Goal: Check status: Check status

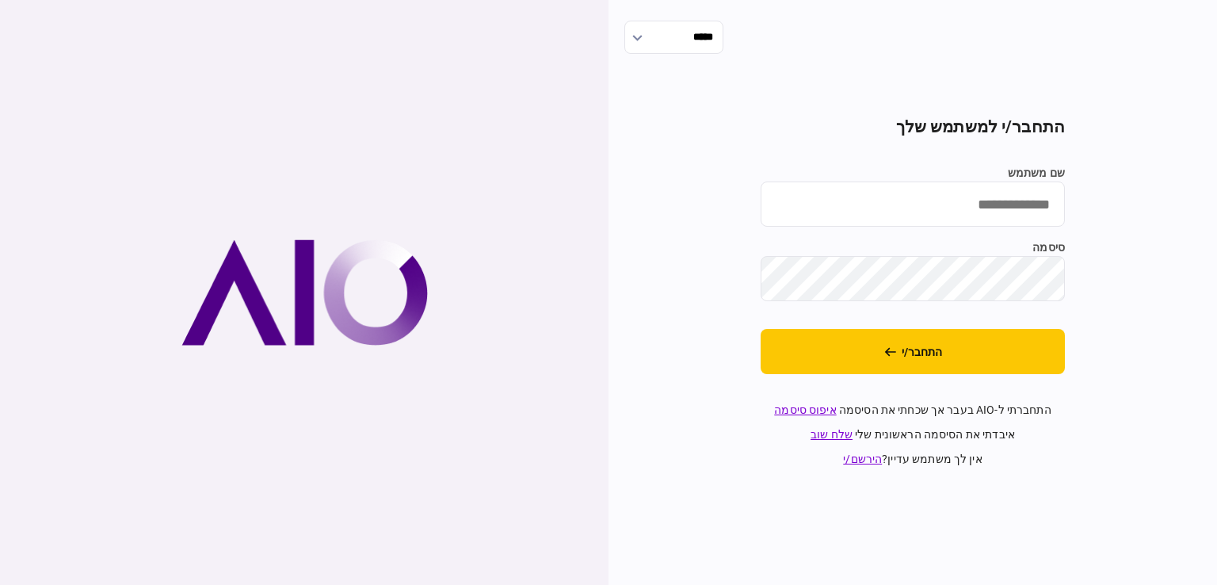
drag, startPoint x: 979, startPoint y: 217, endPoint x: 988, endPoint y: 213, distance: 9.6
click at [981, 215] on input "שם משתמש" at bounding box center [912, 203] width 304 height 45
type input "*********"
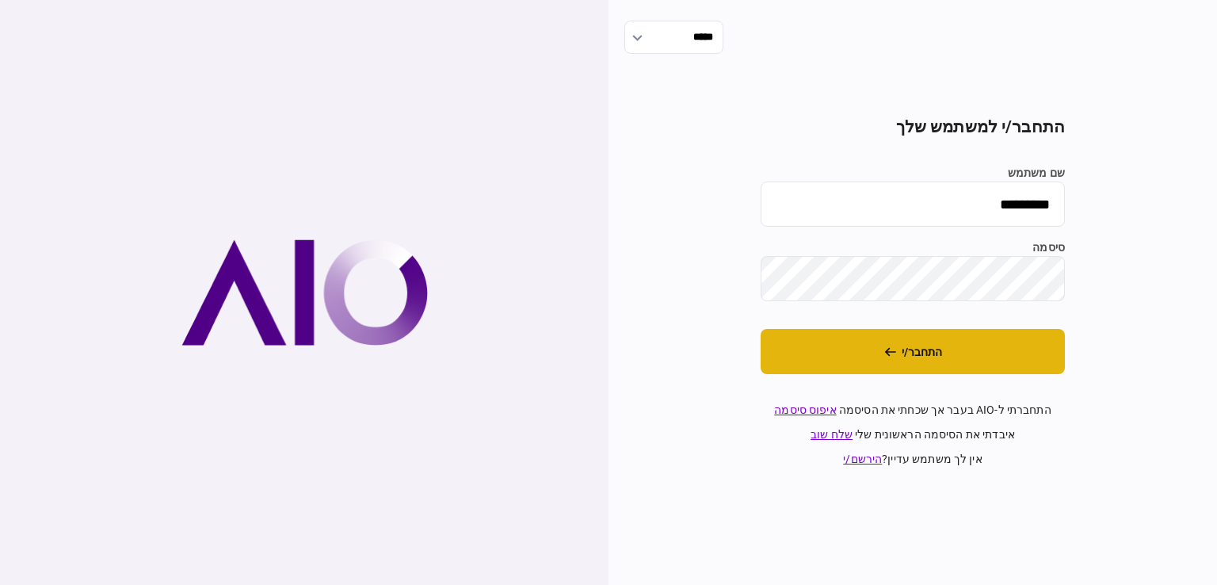
click at [913, 346] on button "התחבר/י" at bounding box center [912, 351] width 304 height 45
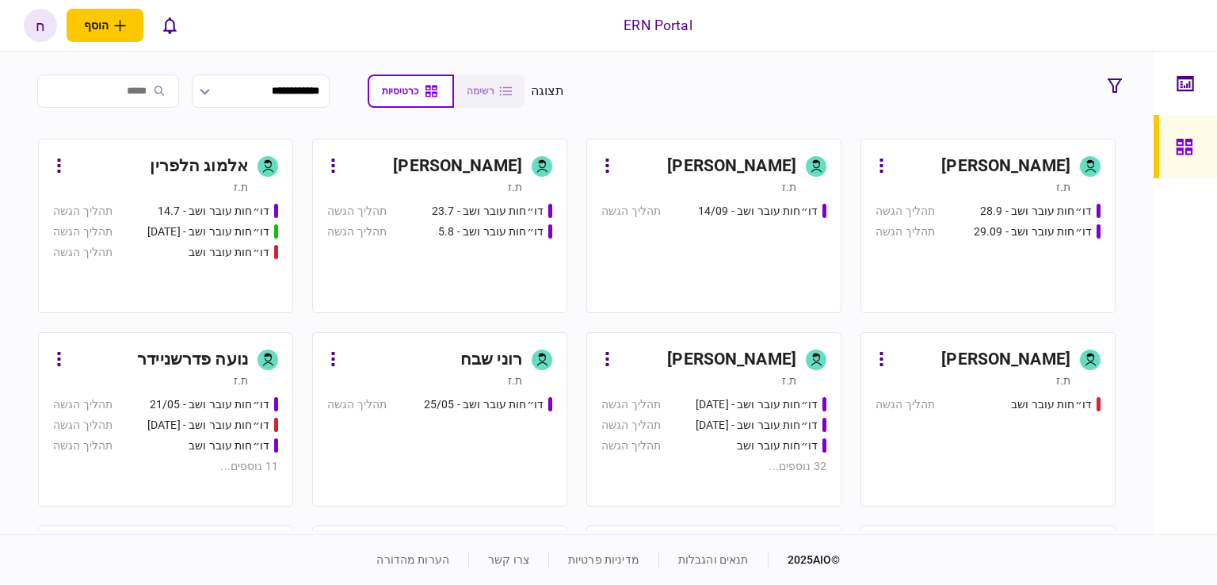
click at [753, 173] on div "חסו חוסין" at bounding box center [731, 166] width 129 height 25
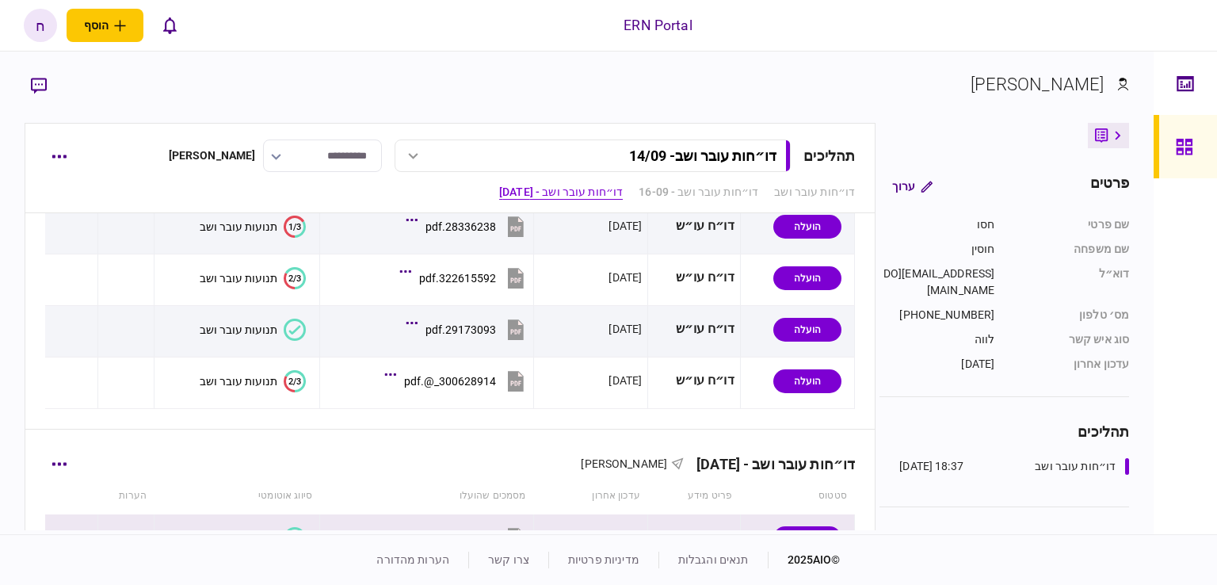
scroll to position [1176, 0]
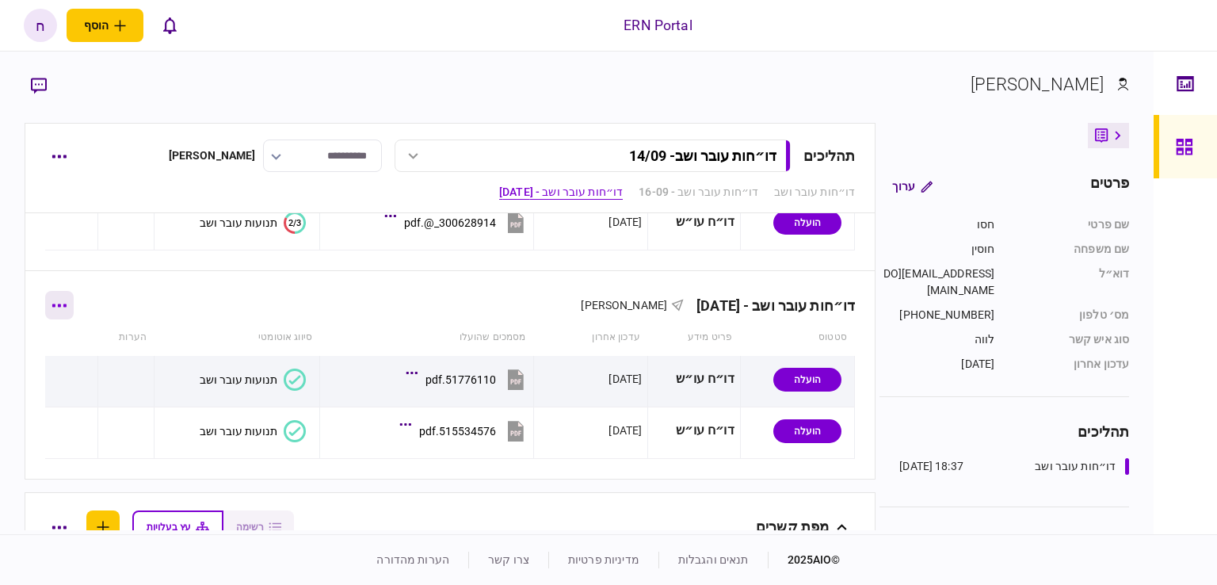
click at [63, 310] on button "button" at bounding box center [59, 305] width 29 height 29
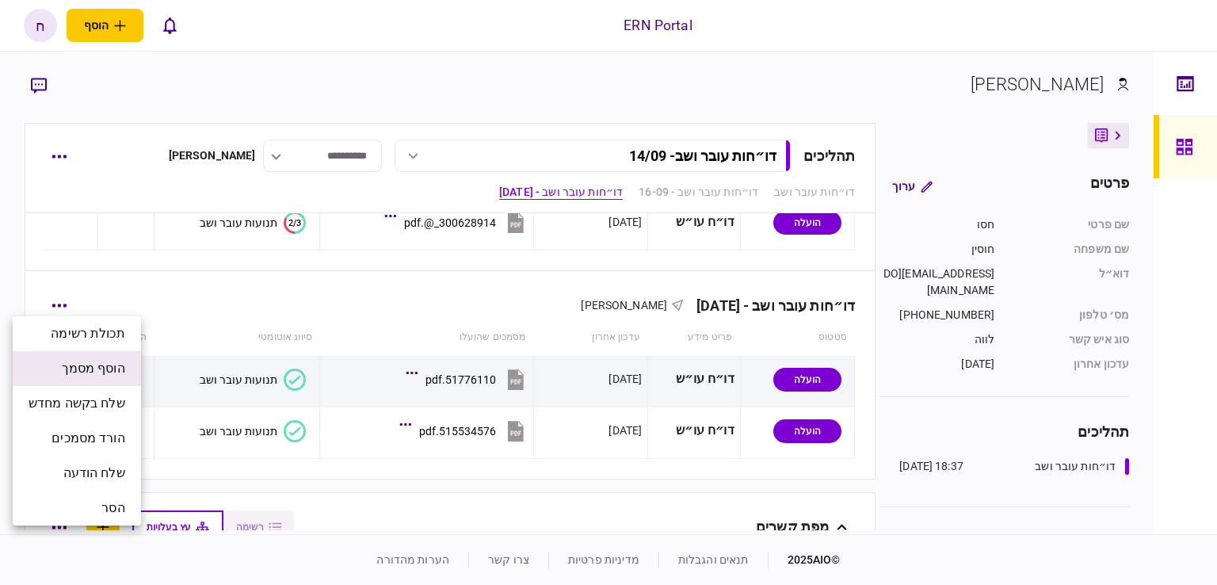
click at [109, 372] on span "הוסף מסמך" at bounding box center [93, 368] width 63 height 19
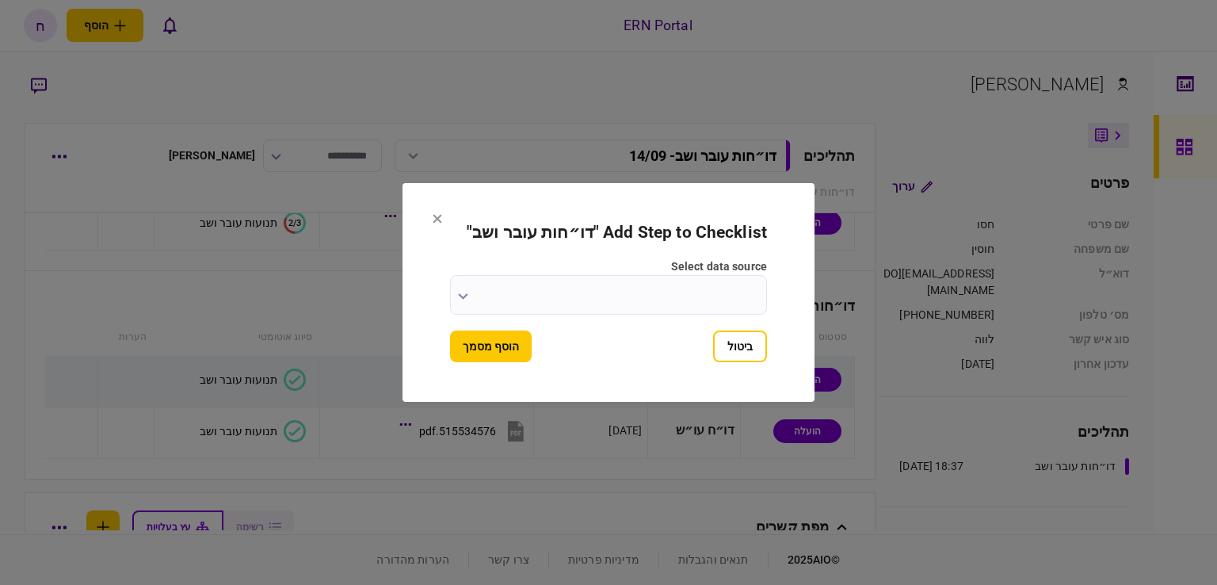
click at [637, 301] on input "select data source" at bounding box center [608, 295] width 317 height 40
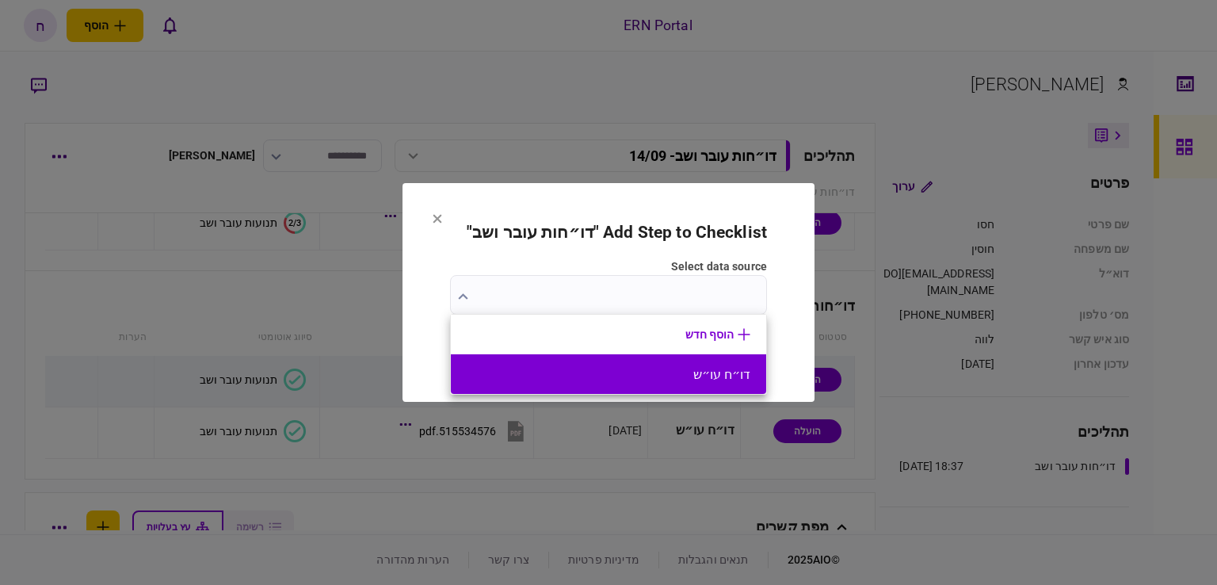
click at [679, 369] on button "דו״ח עו״ש" at bounding box center [609, 374] width 284 height 15
type input "*********"
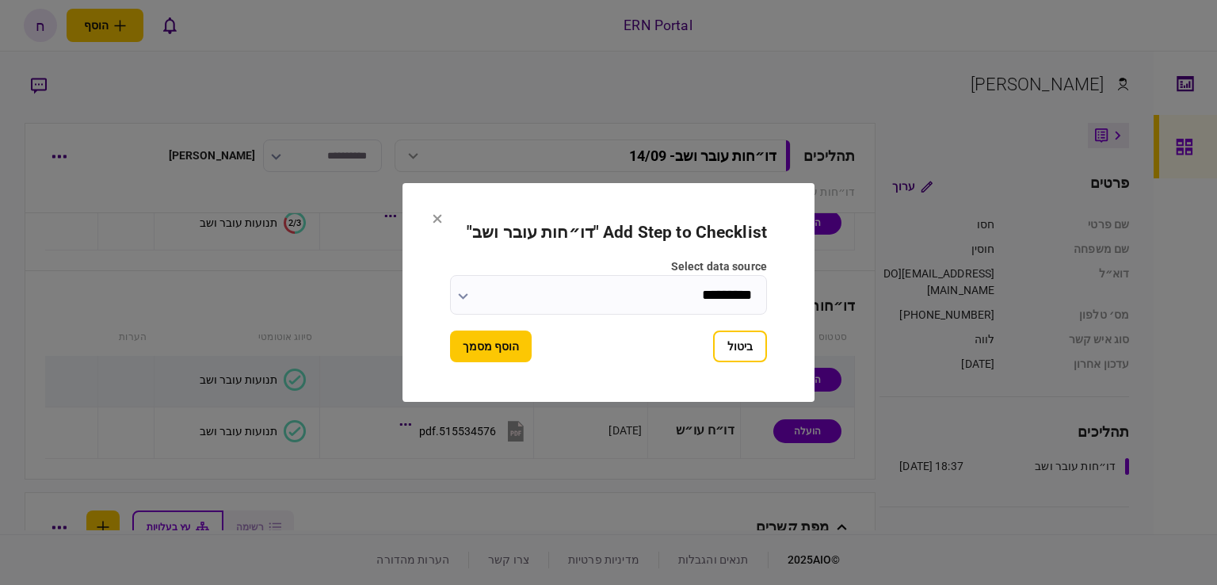
click at [515, 349] on button "הוסף מסמך" at bounding box center [491, 346] width 82 height 32
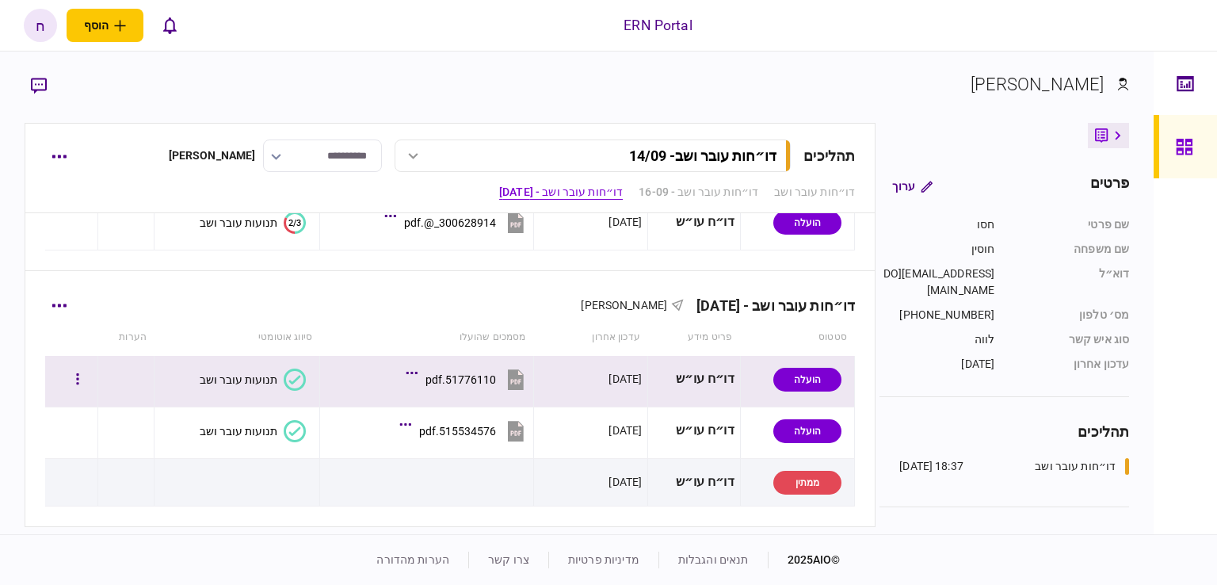
scroll to position [1255, 0]
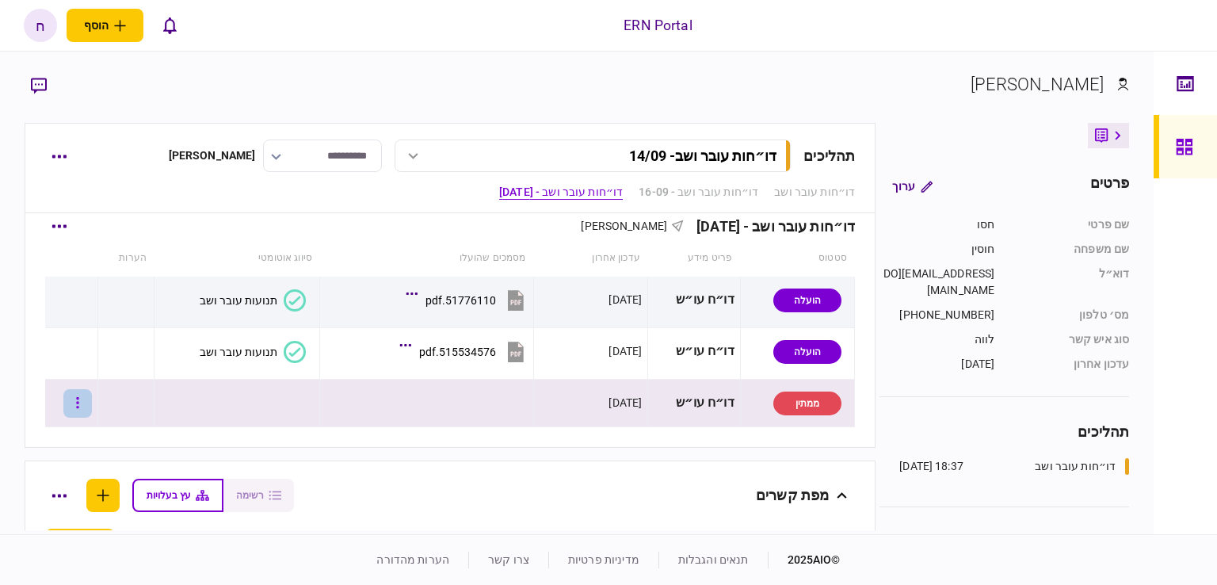
click at [92, 406] on button "button" at bounding box center [77, 403] width 29 height 29
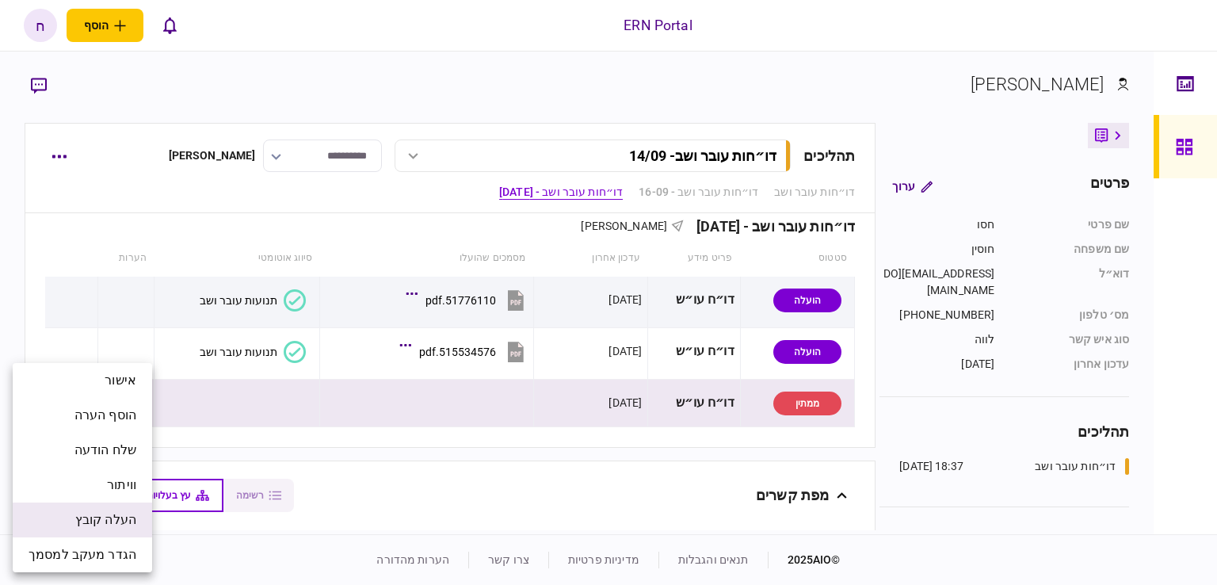
click at [122, 520] on span "העלה קובץ" at bounding box center [105, 519] width 61 height 19
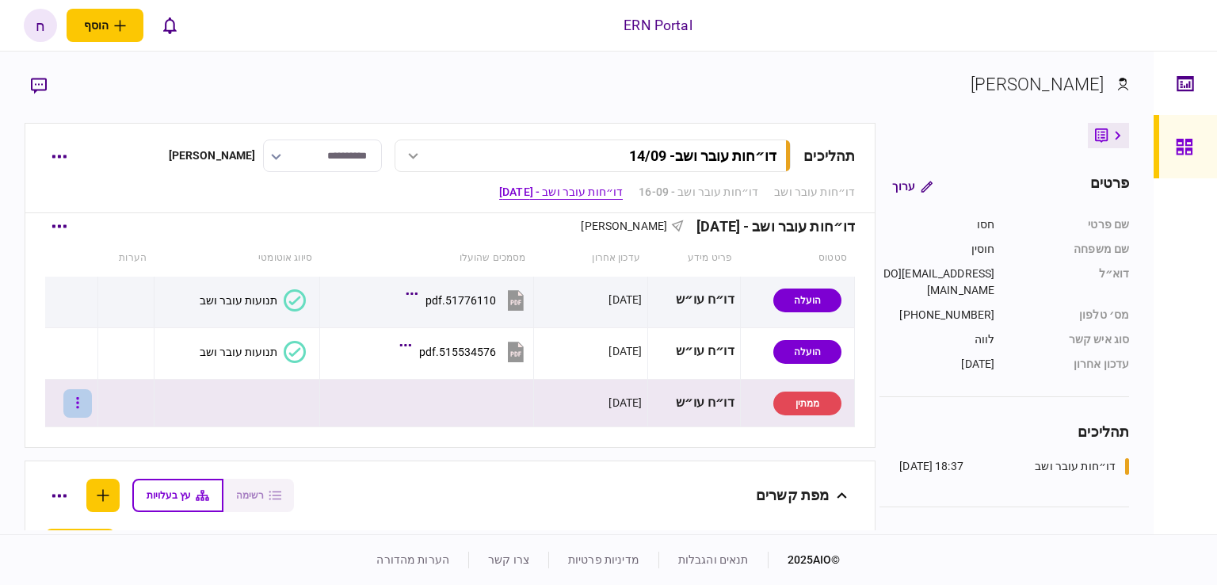
click at [82, 396] on button "button" at bounding box center [77, 403] width 29 height 29
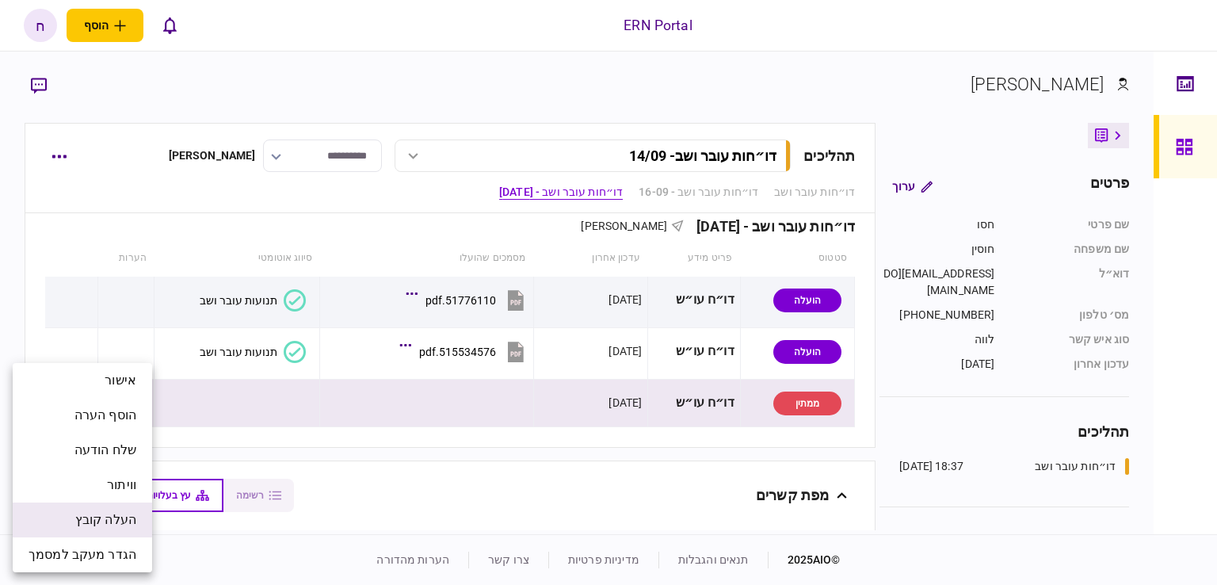
click at [113, 512] on span "העלה קובץ" at bounding box center [105, 519] width 61 height 19
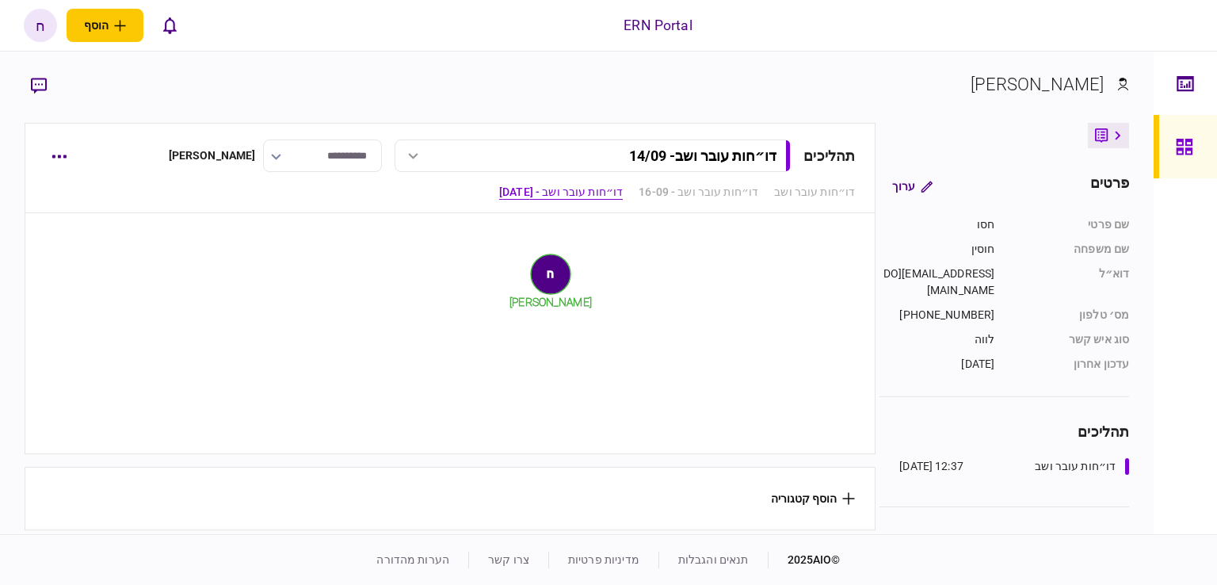
scroll to position [1305, 0]
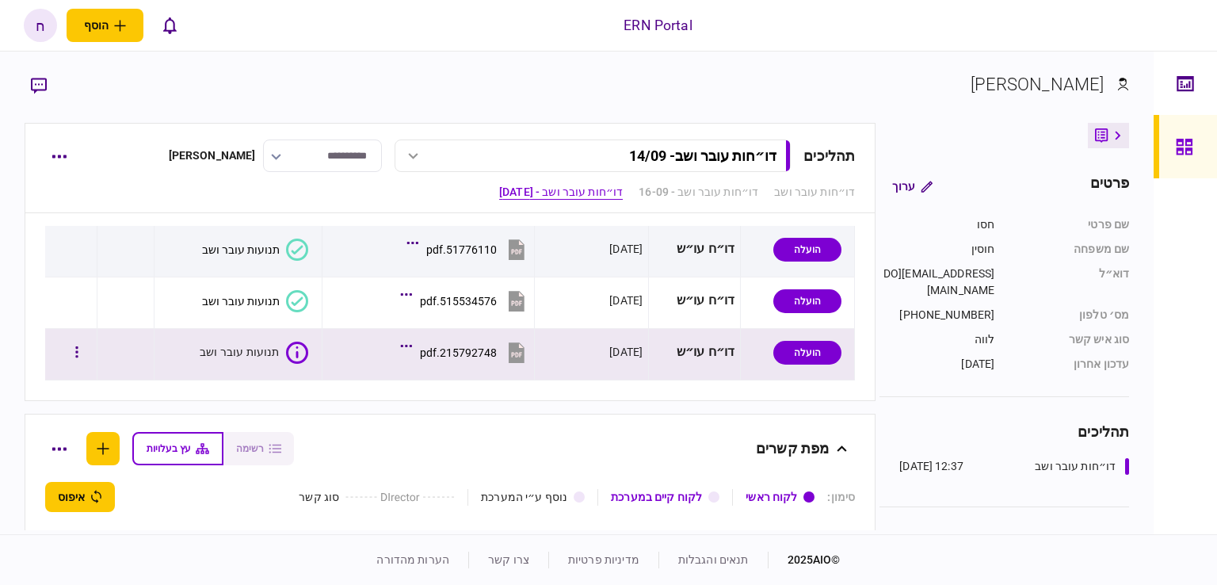
click at [291, 346] on icon at bounding box center [297, 352] width 22 height 22
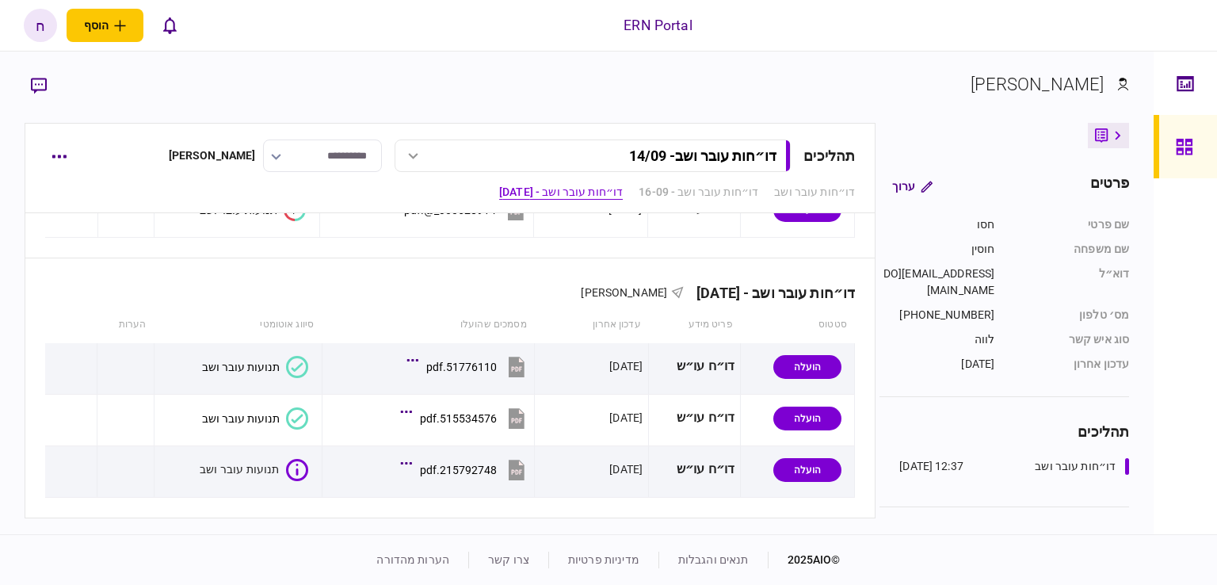
scroll to position [1426, 0]
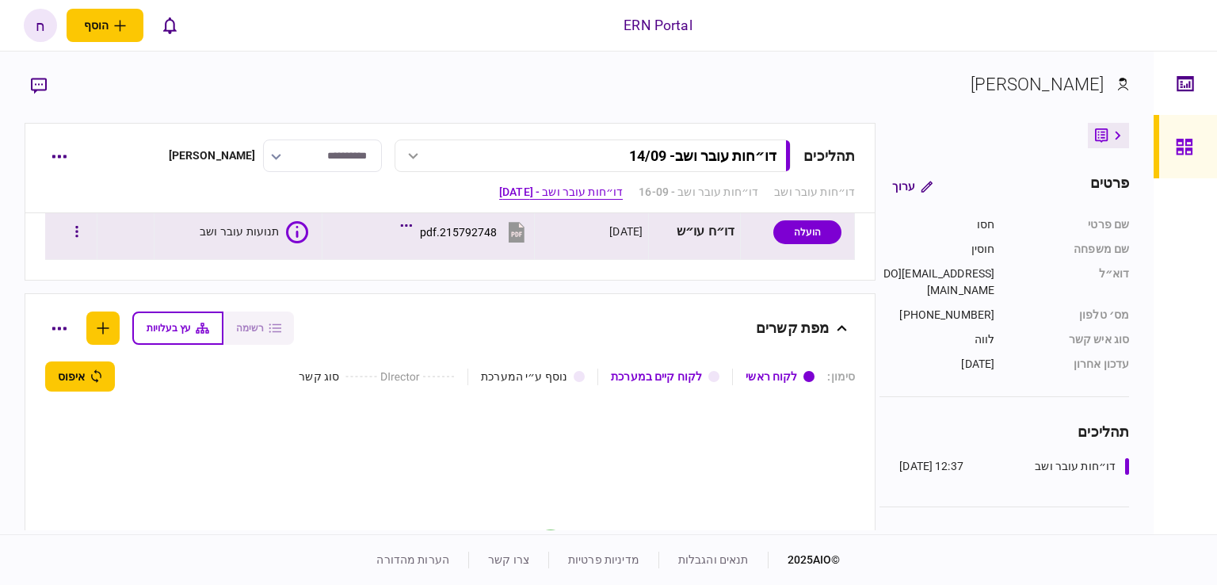
click at [295, 224] on icon at bounding box center [297, 232] width 22 height 22
click at [269, 231] on div "תנועות עובר ושב" at bounding box center [240, 231] width 80 height 16
click at [287, 229] on icon at bounding box center [297, 232] width 22 height 22
click at [297, 226] on icon at bounding box center [297, 232] width 22 height 22
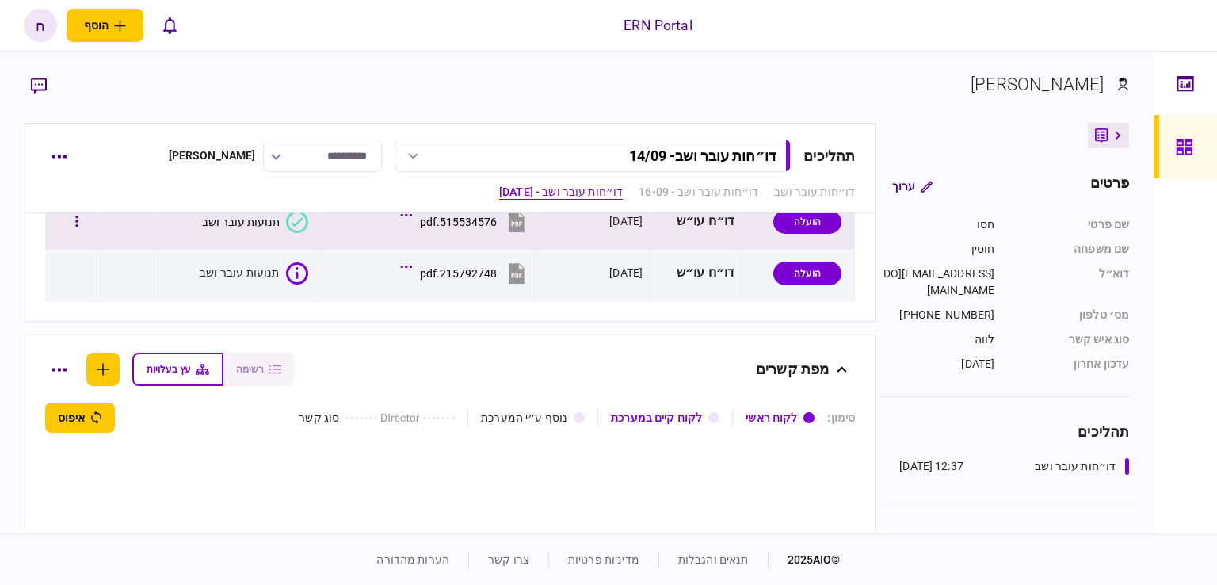
scroll to position [1305, 0]
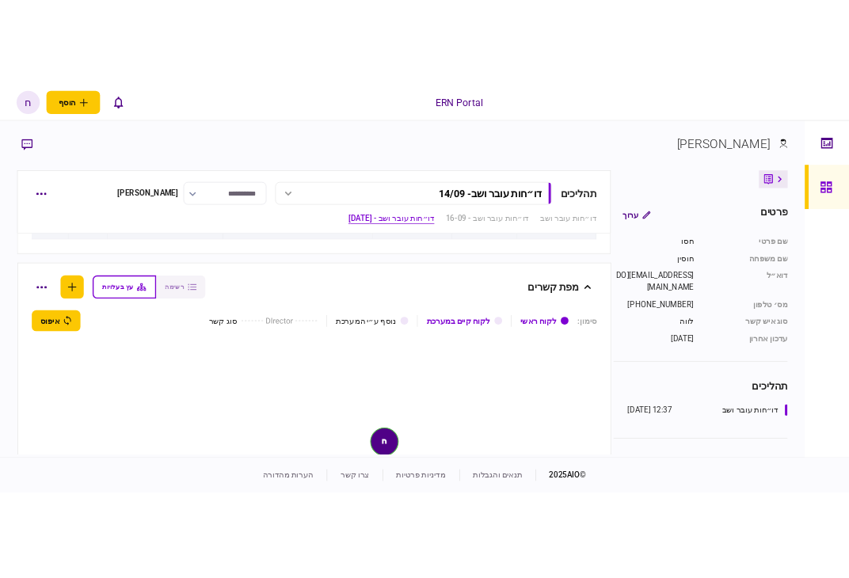
scroll to position [1385, 0]
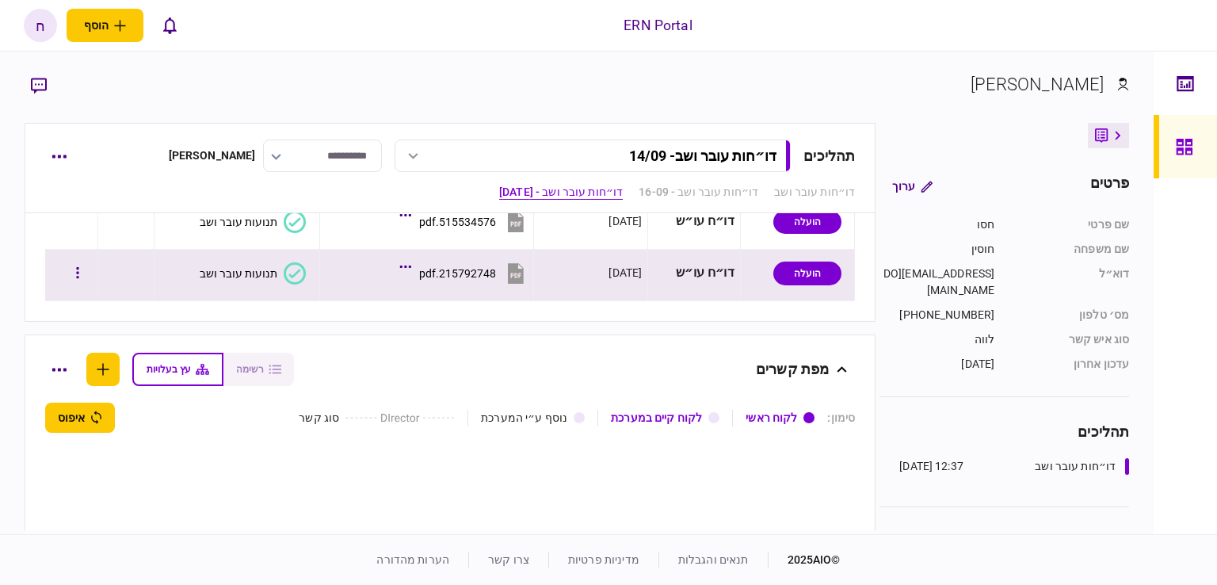
click at [299, 271] on icon at bounding box center [295, 273] width 22 height 22
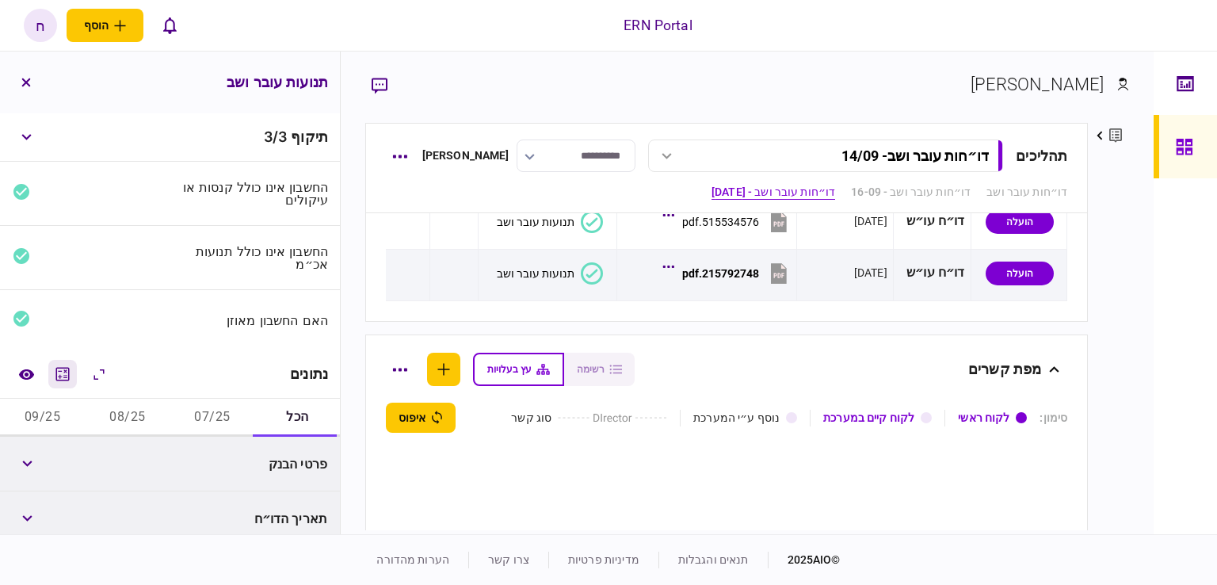
click at [70, 375] on icon "מחשבון" at bounding box center [62, 373] width 13 height 13
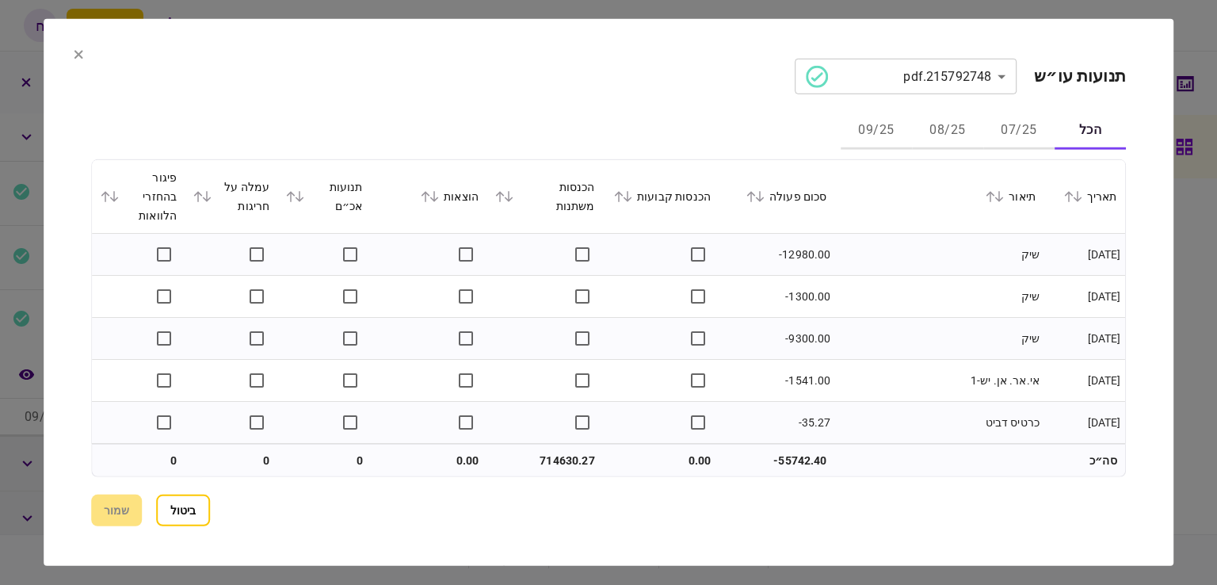
click at [963, 134] on button "08/25" at bounding box center [947, 131] width 71 height 38
click at [912, 136] on button "08/25" at bounding box center [947, 131] width 71 height 38
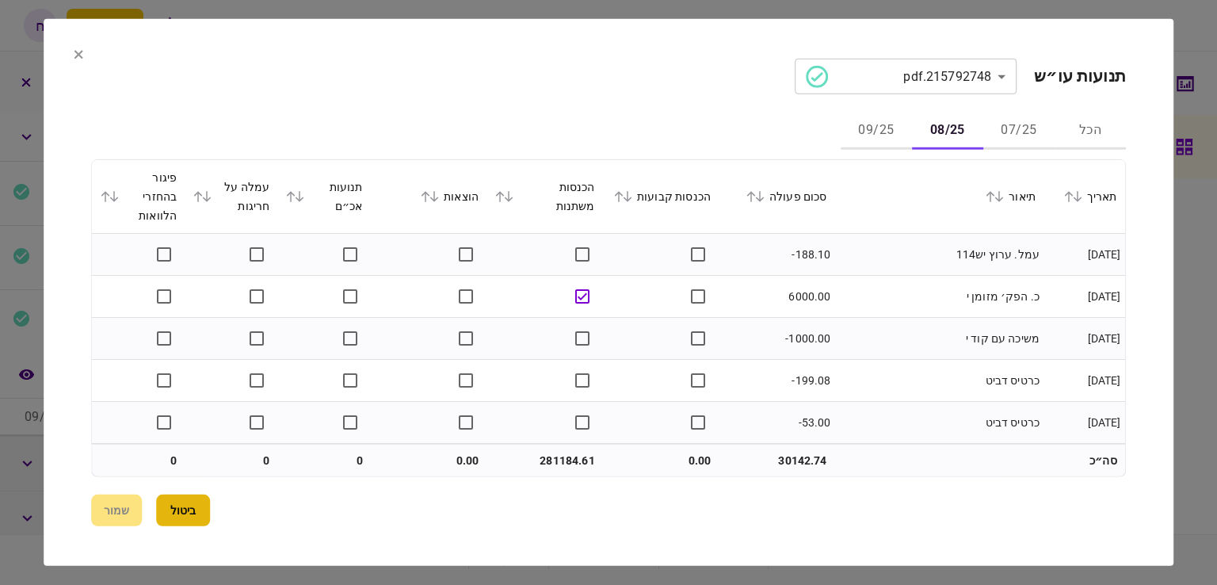
click at [201, 512] on button "ביטול" at bounding box center [183, 510] width 54 height 32
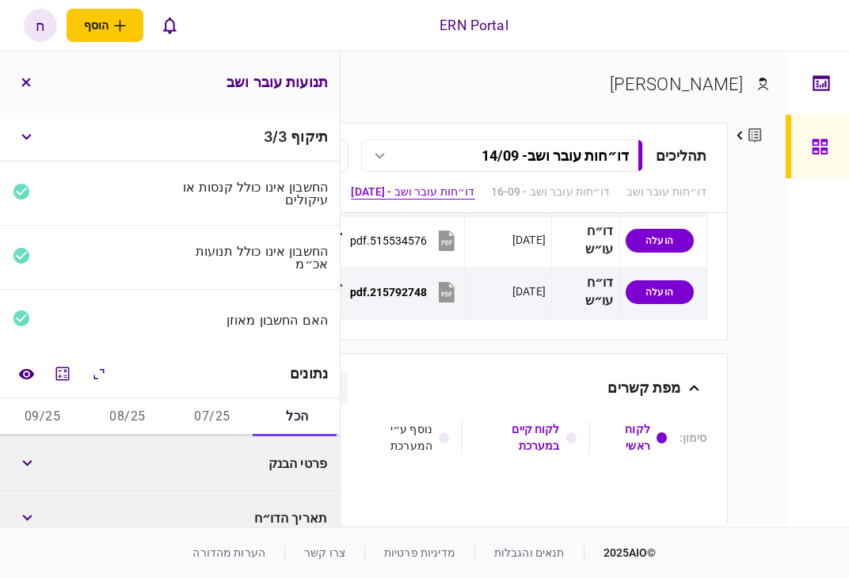
click at [491, 70] on div "**********" at bounding box center [563, 289] width 445 height 476
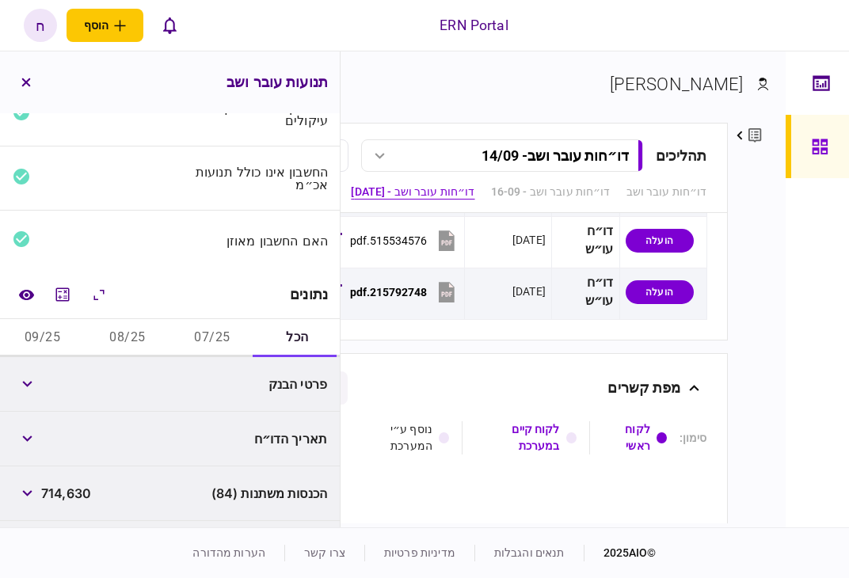
scroll to position [158, 0]
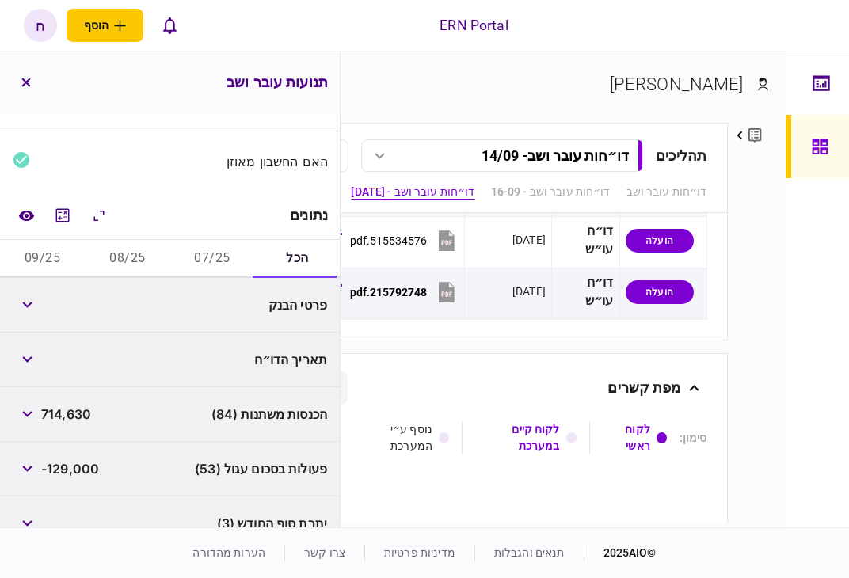
click at [87, 402] on div "714,630" at bounding box center [52, 414] width 78 height 29
click at [81, 416] on span "714,630" at bounding box center [66, 414] width 50 height 19
copy span "714,630"
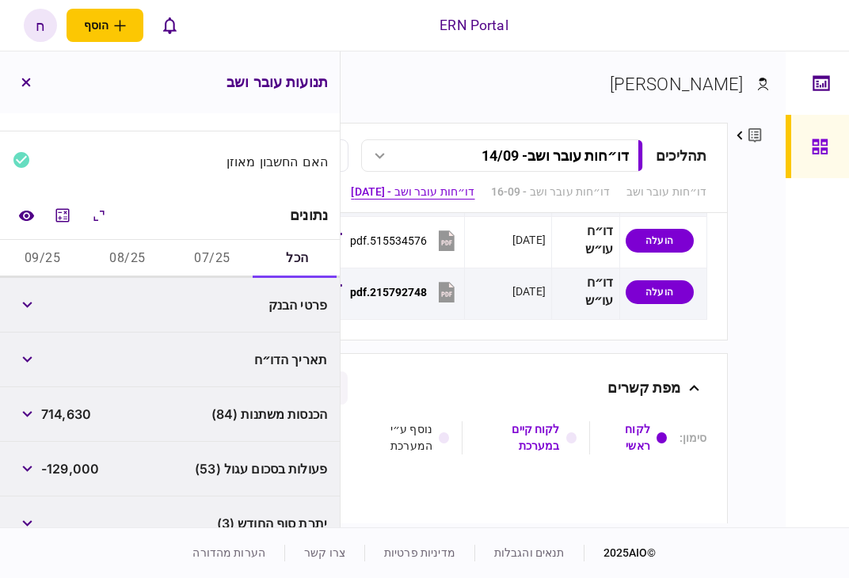
click at [473, 304] on div "דו״חות עובר ושב - [DATE] חסו חוסין סטטוס פריט מידע עדכון אחרון מסמכים שהועלו סי…" at bounding box center [403, 210] width 648 height 259
click at [209, 261] on button "07/25" at bounding box center [212, 259] width 85 height 38
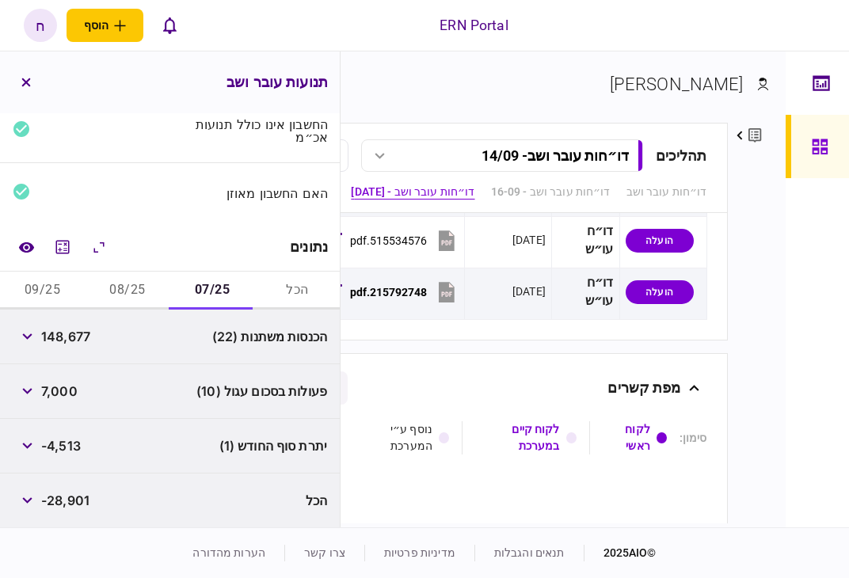
click at [79, 337] on span "148,677" at bounding box center [65, 336] width 49 height 19
copy span "148,677"
click at [532, 372] on div "מפת קשרים" at bounding box center [528, 388] width 344 height 33
click at [38, 394] on button "button" at bounding box center [27, 391] width 29 height 29
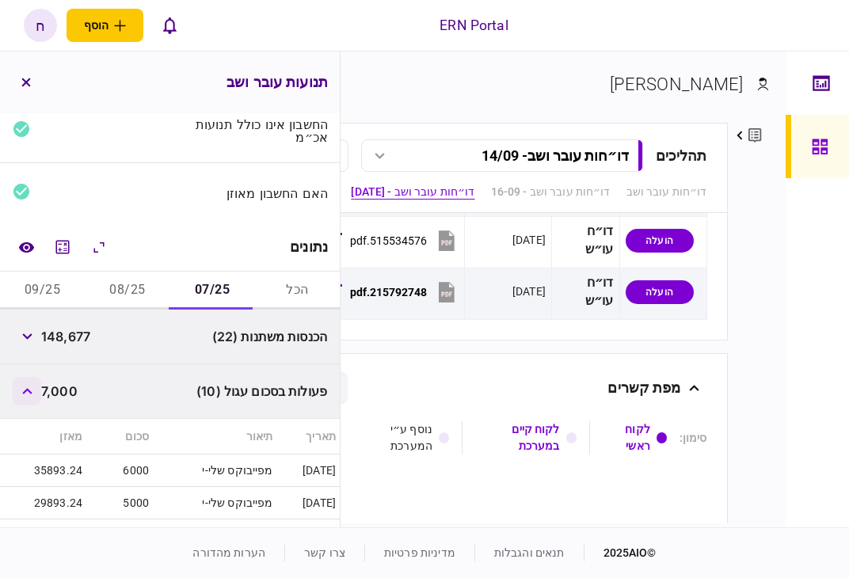
click at [38, 394] on button "button" at bounding box center [27, 391] width 29 height 29
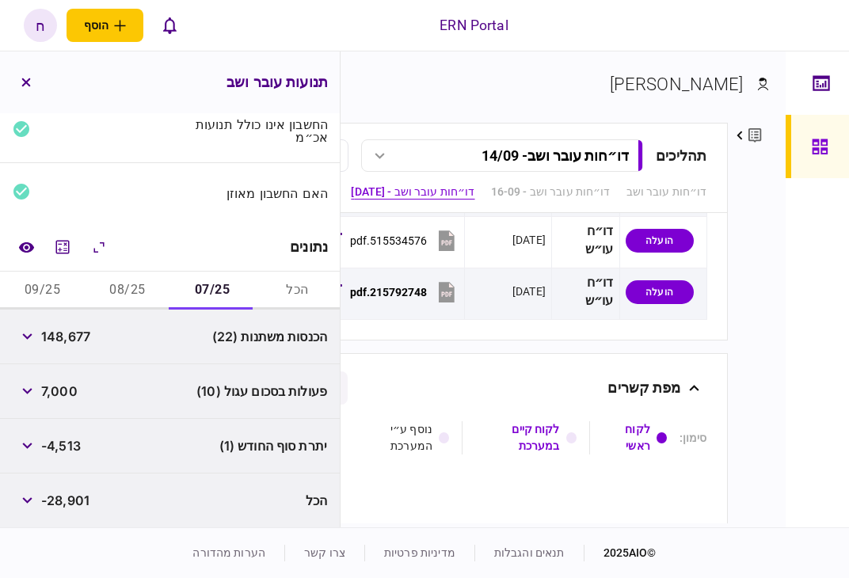
click at [73, 440] on span "-4,513" at bounding box center [61, 445] width 40 height 19
copy span "4,513"
click at [117, 289] on button "08/25" at bounding box center [127, 291] width 85 height 38
click at [80, 340] on span "281,184" at bounding box center [65, 336] width 48 height 19
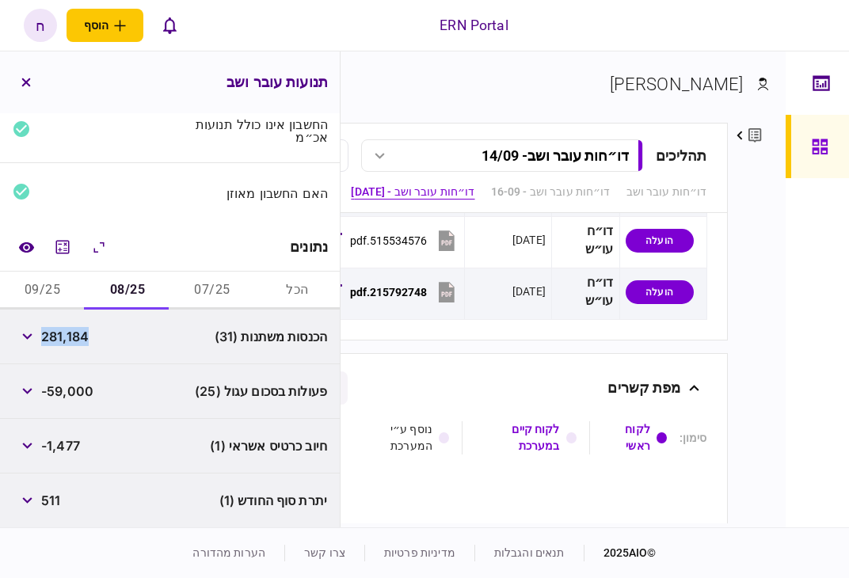
click at [80, 340] on span "281,184" at bounding box center [65, 336] width 48 height 19
copy span "281,184"
click at [606, 121] on section "[PERSON_NAME]" at bounding box center [423, 96] width 691 height 51
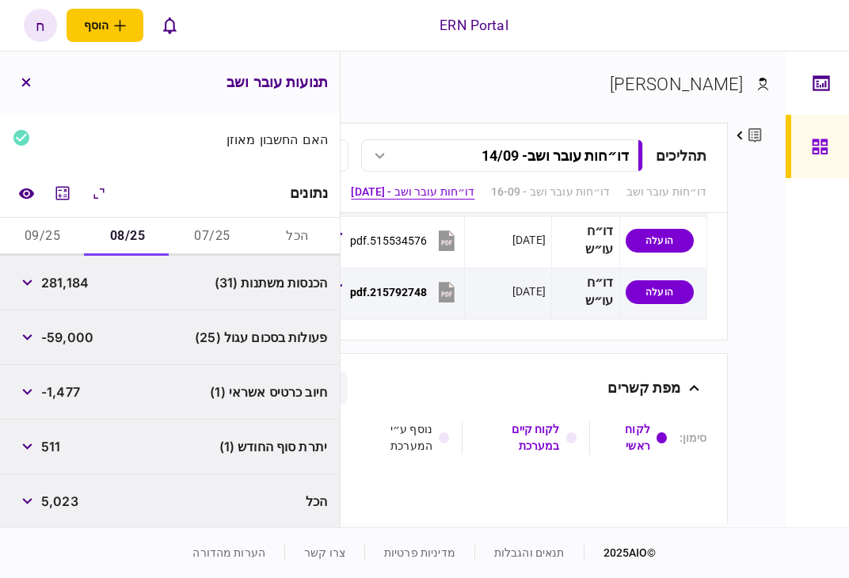
click at [53, 444] on span "511" at bounding box center [50, 446] width 19 height 19
copy span "511"
drag, startPoint x: 570, startPoint y: 67, endPoint x: 508, endPoint y: 105, distance: 73.2
click at [570, 67] on div "**********" at bounding box center [563, 289] width 445 height 476
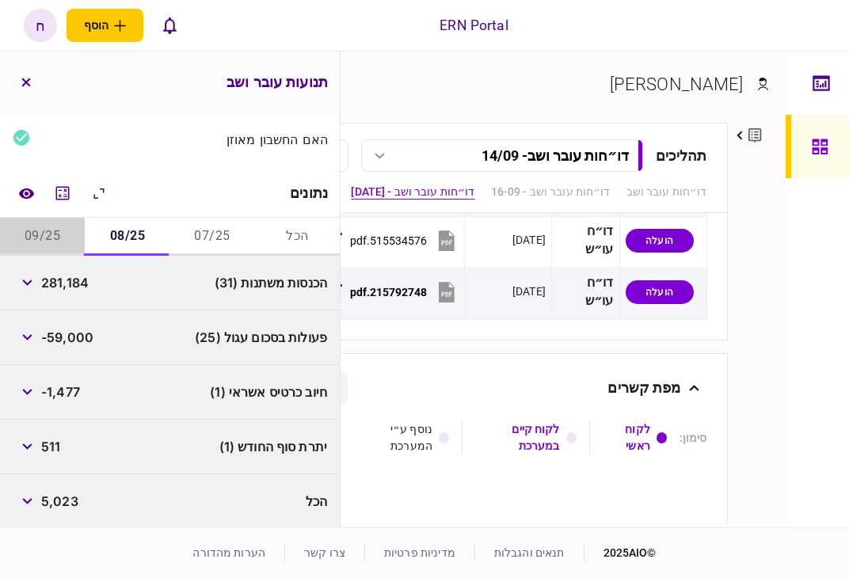
click at [63, 224] on button "09/25" at bounding box center [42, 237] width 85 height 38
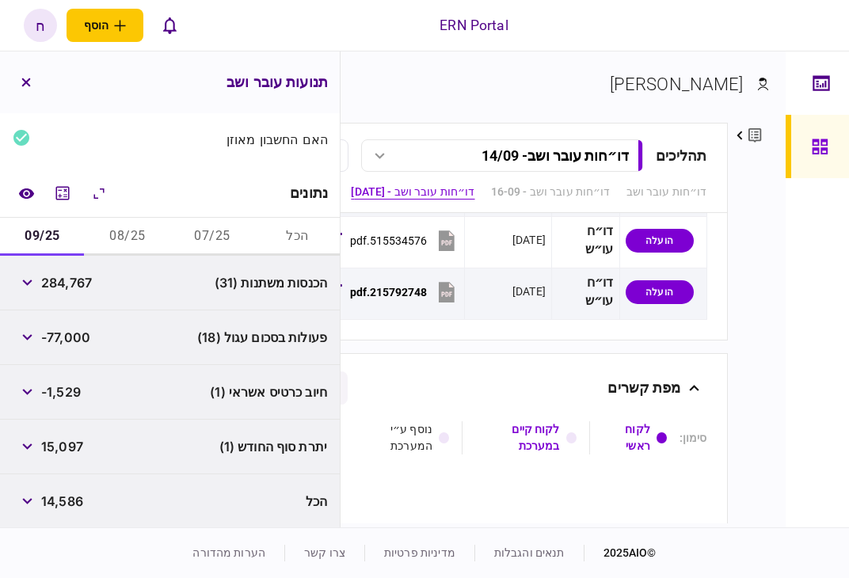
click at [66, 267] on div "הכנסות משתנות (31) 284,767" at bounding box center [170, 283] width 340 height 55
click at [65, 276] on span "284,767" at bounding box center [66, 282] width 51 height 19
copy span "284,767"
click at [596, 93] on section "[PERSON_NAME]" at bounding box center [423, 96] width 691 height 51
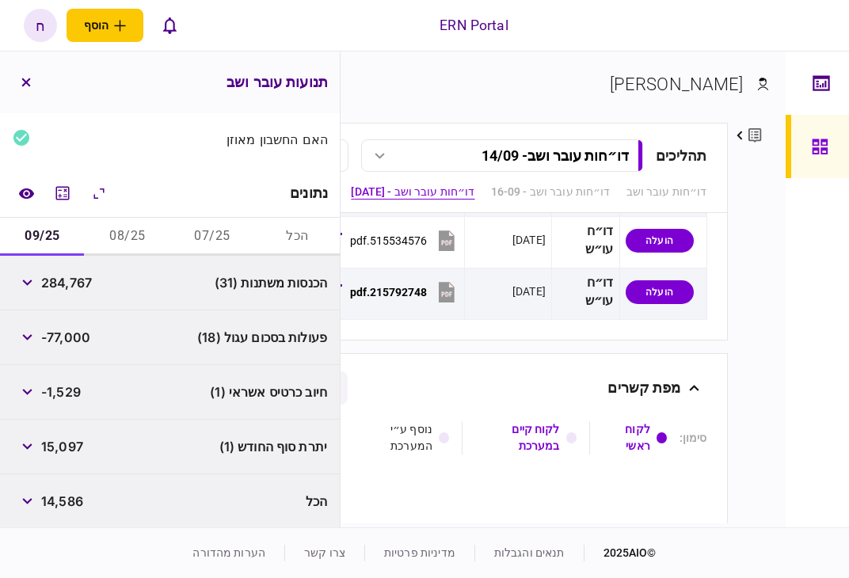
click at [63, 450] on span "15,097" at bounding box center [62, 446] width 42 height 19
copy span "15,097"
click at [575, 105] on section "[PERSON_NAME]" at bounding box center [423, 96] width 691 height 51
click at [169, 337] on div "פעולות בסכום עגול (18) -77,000" at bounding box center [170, 338] width 340 height 55
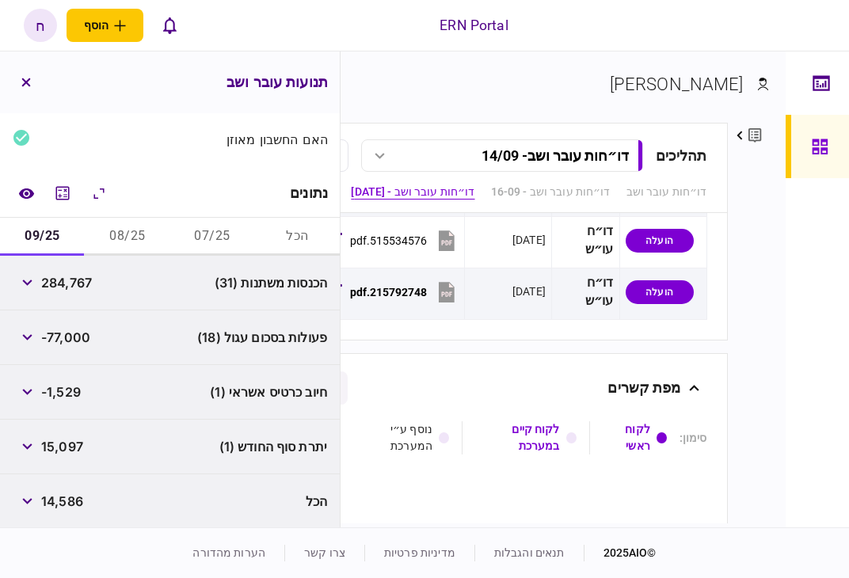
click at [55, 337] on span "-77,000" at bounding box center [65, 337] width 49 height 19
click at [29, 334] on button "button" at bounding box center [27, 337] width 29 height 29
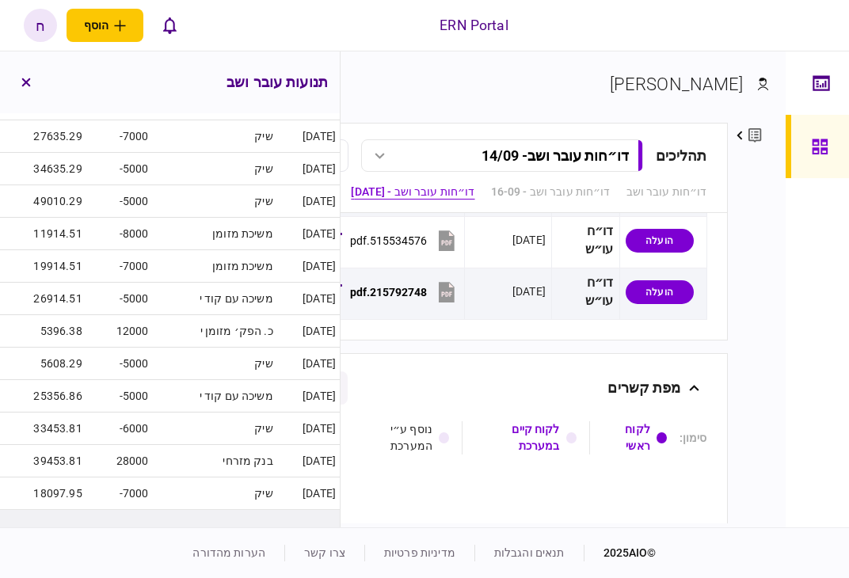
scroll to position [798, 0]
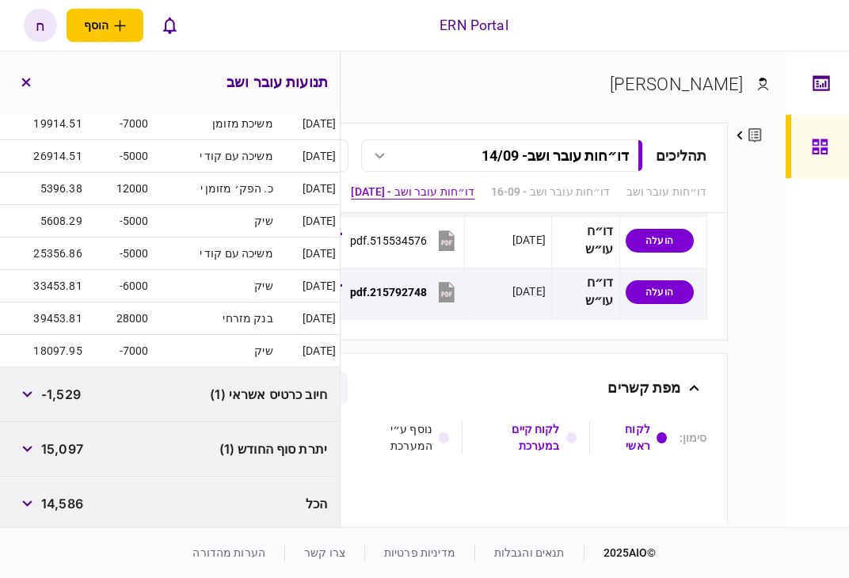
click at [151, 383] on div "חיוב כרטיס אשראי (1) -1,529" at bounding box center [170, 395] width 340 height 55
click at [46, 391] on span "-1,529" at bounding box center [61, 394] width 40 height 19
click at [39, 389] on button "button" at bounding box center [27, 394] width 29 height 29
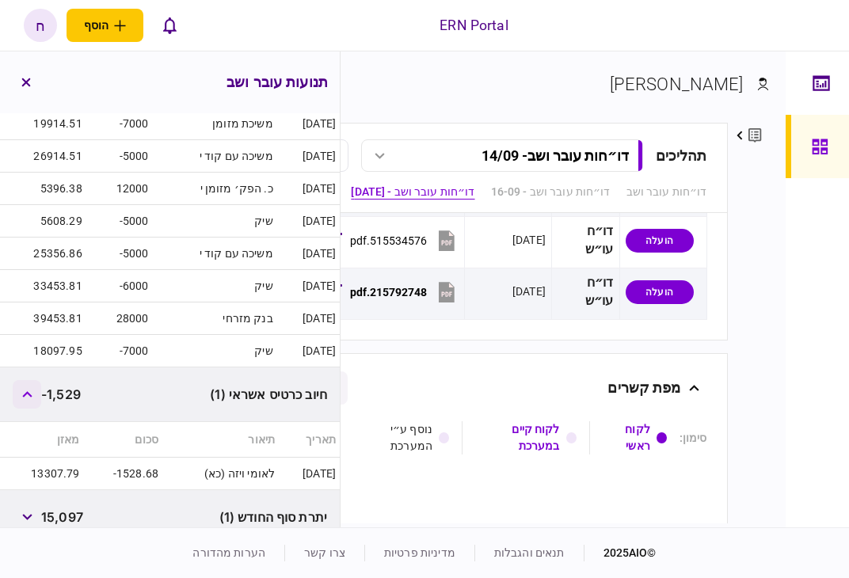
click at [39, 389] on button "button" at bounding box center [27, 394] width 29 height 29
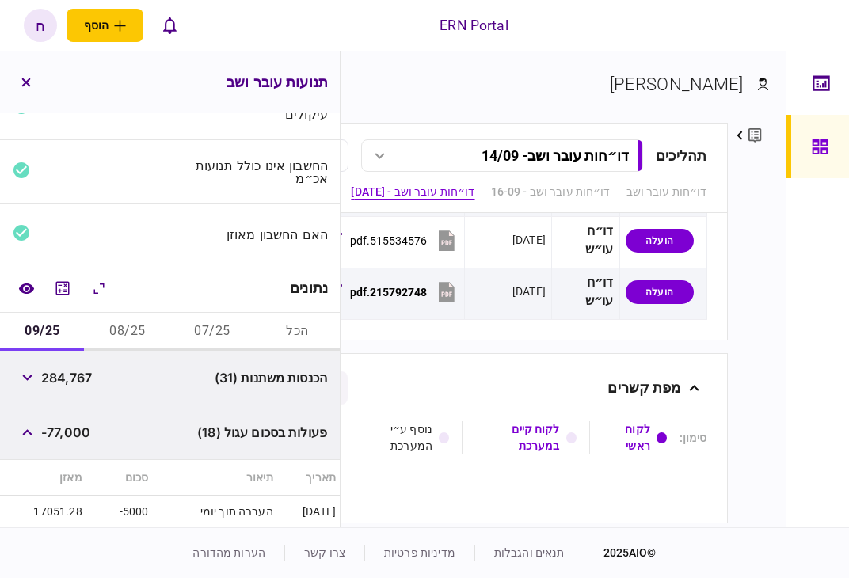
scroll to position [0, 0]
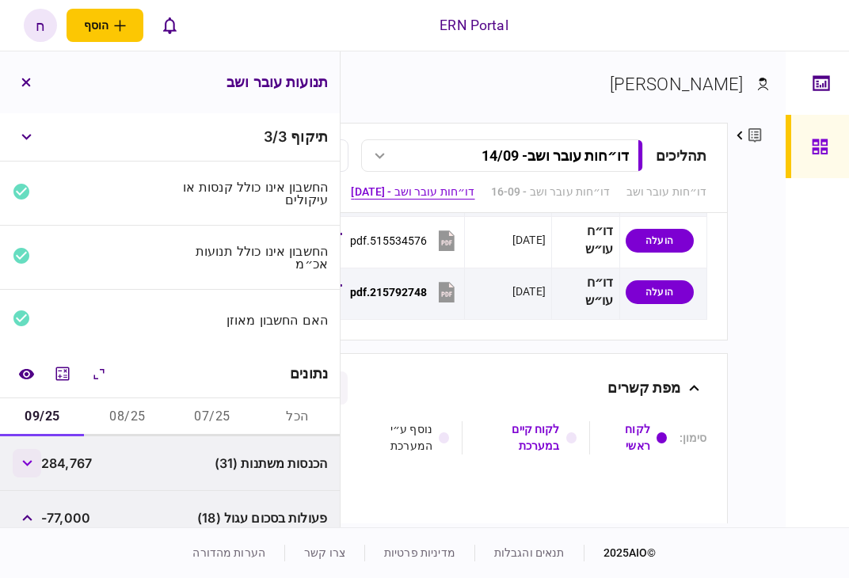
click at [38, 458] on button "button" at bounding box center [27, 463] width 29 height 29
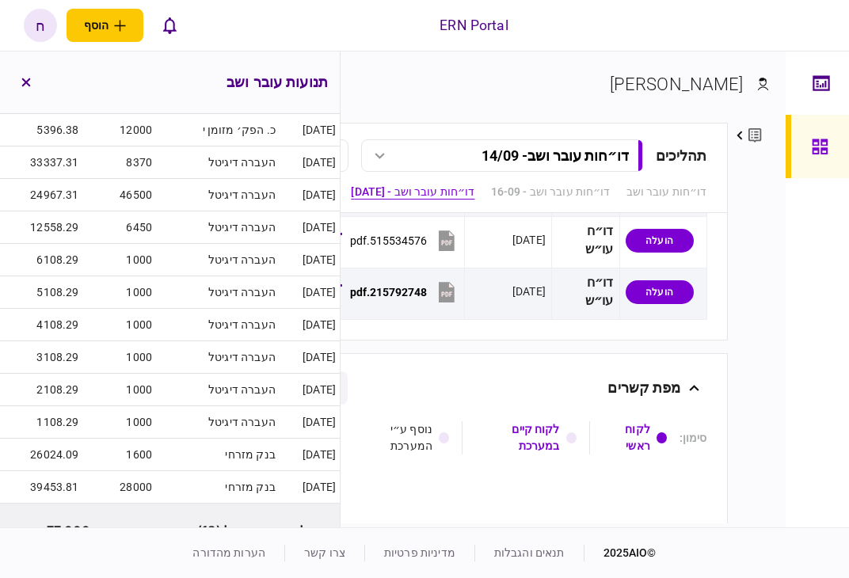
scroll to position [1188, 0]
